Goal: Submit feedback/report problem

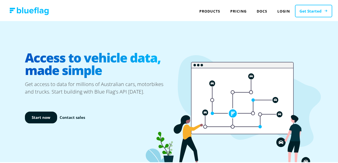
click at [310, 11] on link "Get Started" at bounding box center [313, 10] width 37 height 13
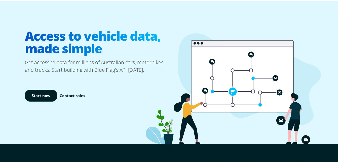
scroll to position [24, 0]
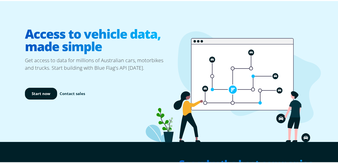
click at [75, 92] on link "Contact sales" at bounding box center [72, 93] width 25 height 6
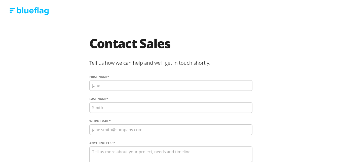
scroll to position [37, 0]
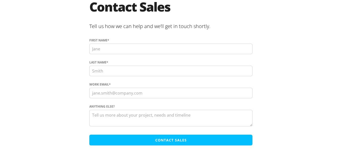
click at [97, 51] on input "First name *" at bounding box center [170, 48] width 163 height 11
type input "b"
type input "Brentten"
type input "Scrivener"
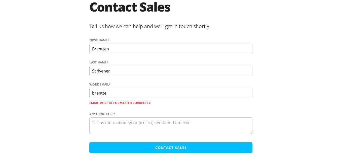
type input "[PERSON_NAME][EMAIL_ADDRESS][DOMAIN_NAME]"
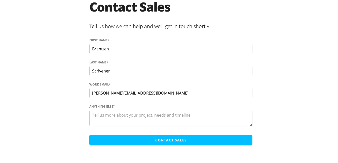
click at [110, 113] on textarea "Anything else?" at bounding box center [170, 117] width 163 height 17
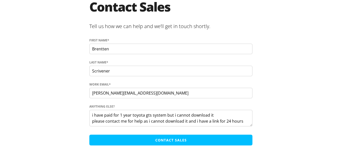
scroll to position [10, 0]
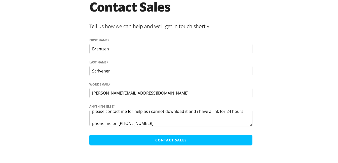
type textarea "i have paid for 1 year toyota gts system but i cannot download it please contac…"
click at [163, 139] on input "Contact Sales" at bounding box center [170, 139] width 163 height 11
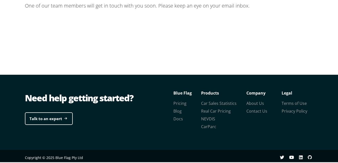
scroll to position [60, 0]
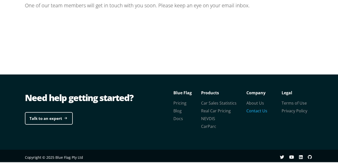
click at [257, 108] on link "Contact Us" at bounding box center [256, 110] width 21 height 6
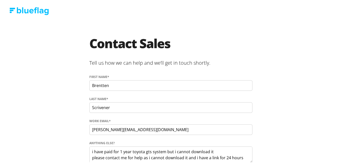
scroll to position [37, 0]
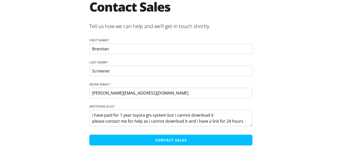
click at [170, 142] on input "Contact Sales" at bounding box center [170, 139] width 163 height 11
